Goal: Task Accomplishment & Management: Manage account settings

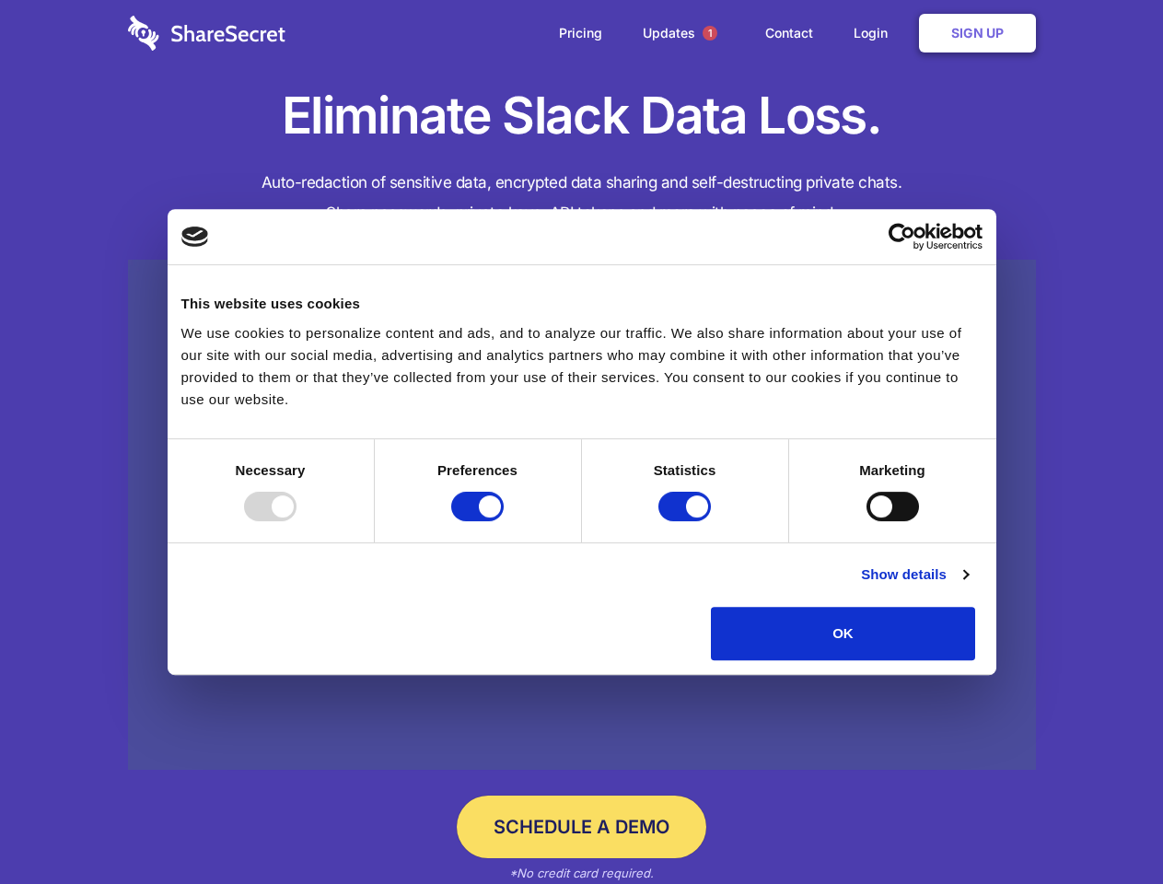
click at [296, 521] on div at bounding box center [270, 506] width 52 height 29
click at [504, 521] on input "Preferences" at bounding box center [477, 506] width 52 height 29
checkbox input "false"
click at [687, 521] on input "Statistics" at bounding box center [684, 506] width 52 height 29
checkbox input "false"
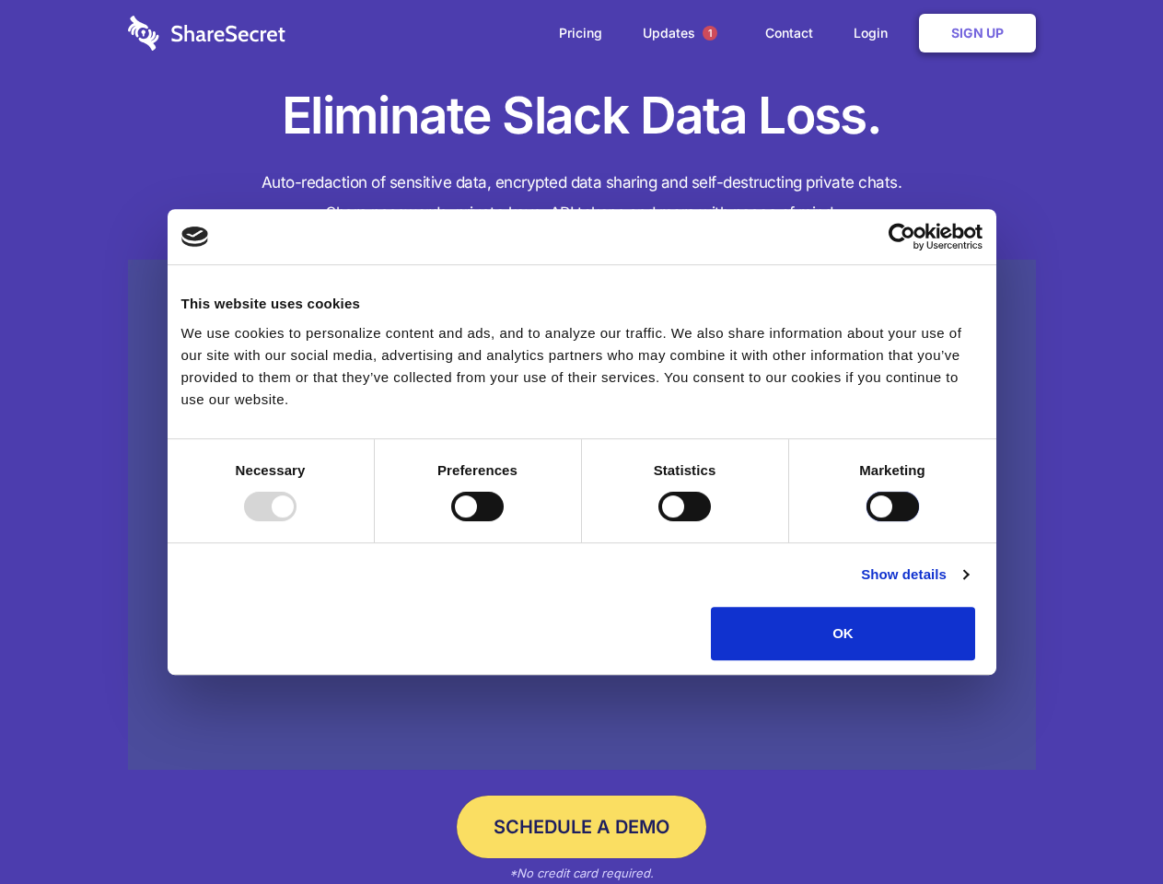
click at [866, 521] on input "Marketing" at bounding box center [892, 506] width 52 height 29
checkbox input "true"
